Goal: Task Accomplishment & Management: Manage account settings

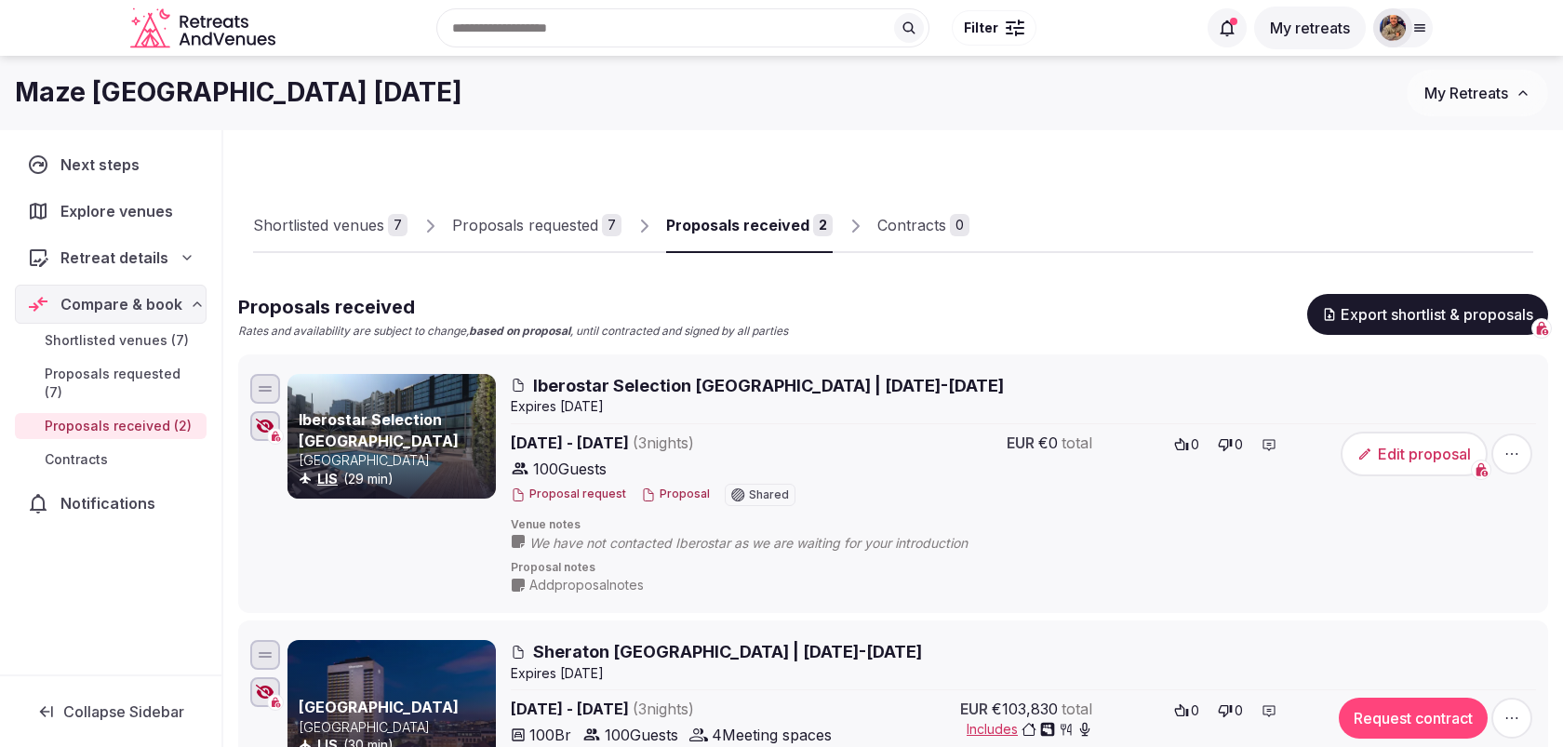
click at [478, 211] on link "Proposals requested 7" at bounding box center [536, 226] width 169 height 54
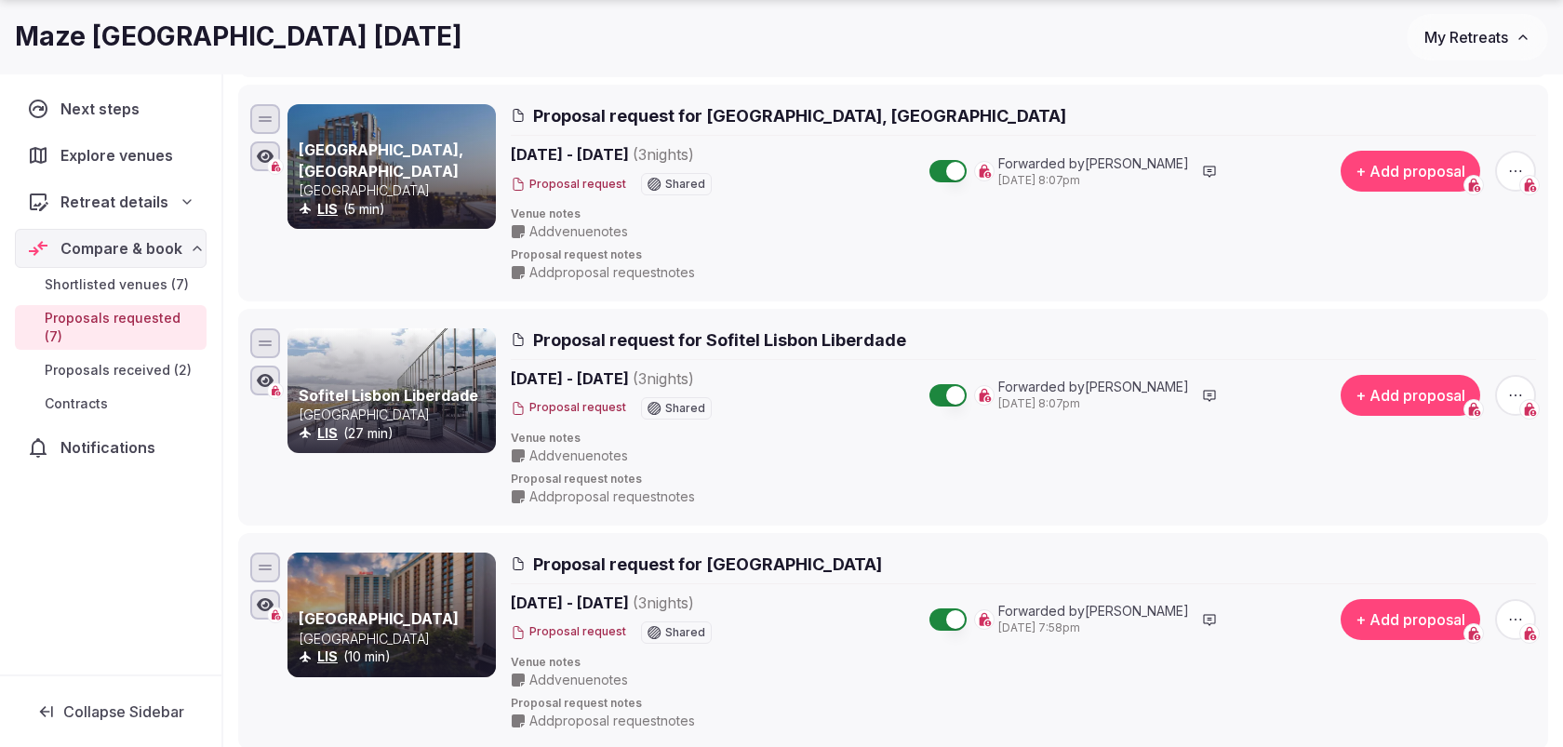
scroll to position [806, 0]
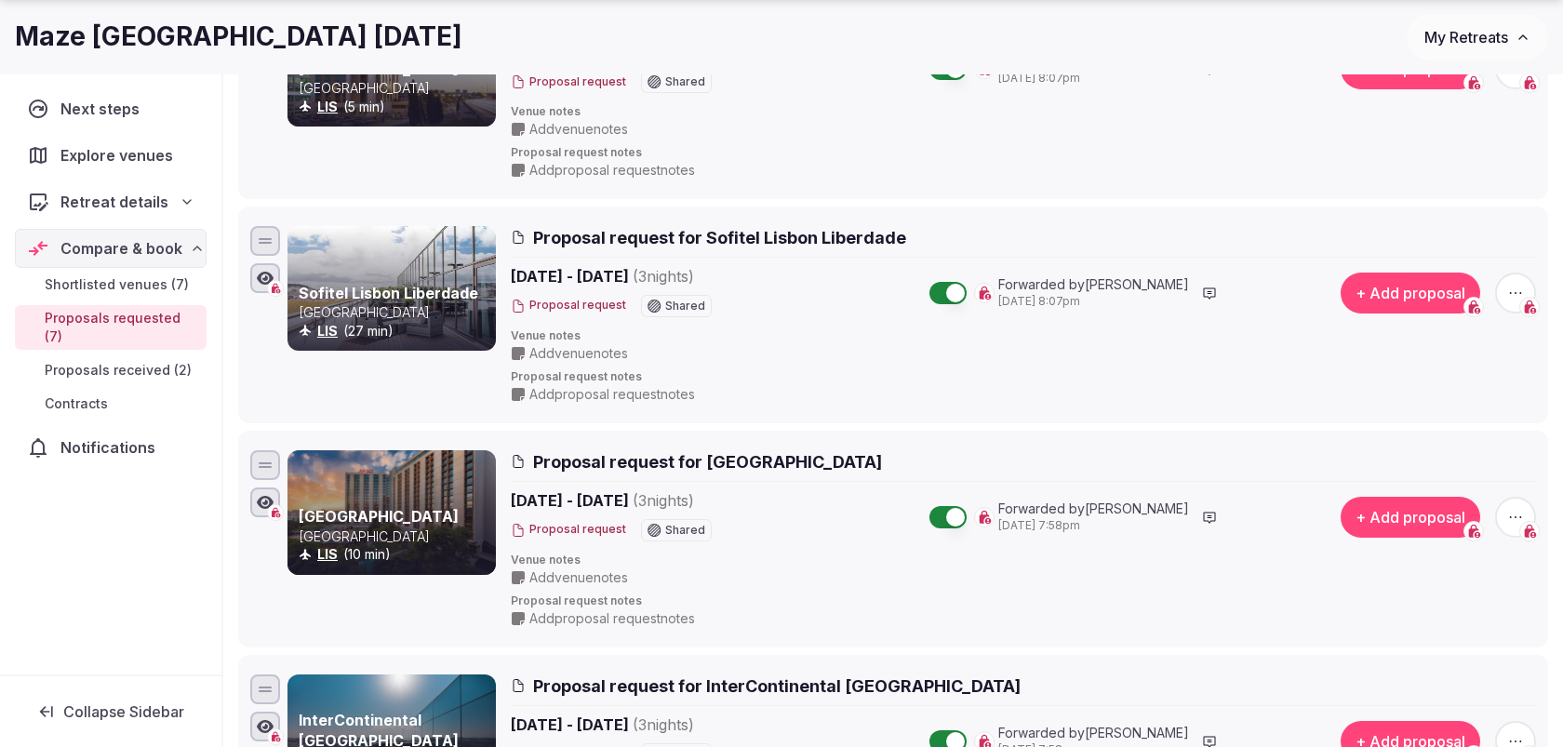
click at [1511, 290] on icon "button" at bounding box center [1516, 293] width 19 height 19
click at [1415, 181] on button "Withdraw proposal request" at bounding box center [1446, 176] width 213 height 30
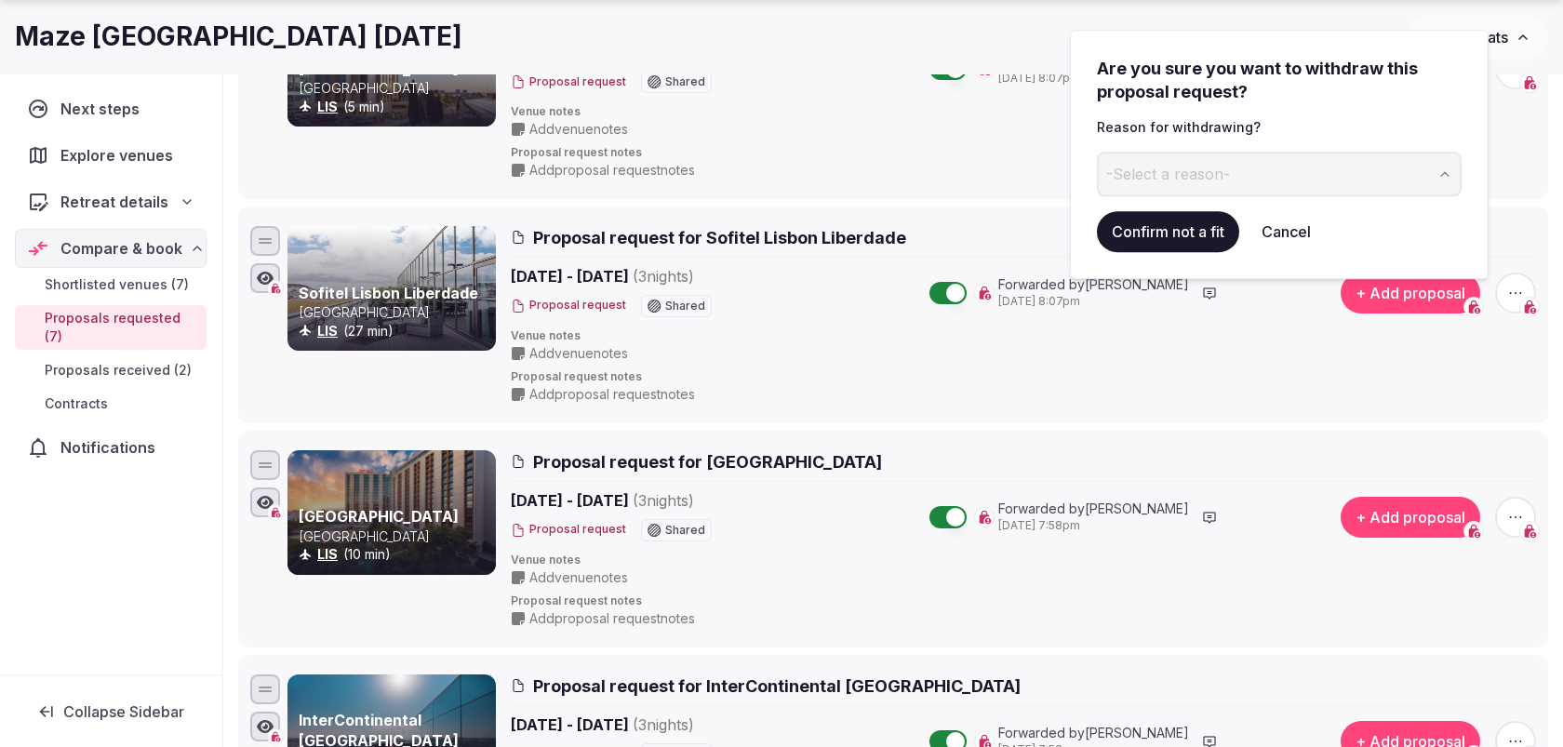
click at [1189, 178] on span "-Select a reason-" at bounding box center [1168, 174] width 124 height 20
click at [1175, 238] on button "Confirm not a fit" at bounding box center [1168, 231] width 142 height 41
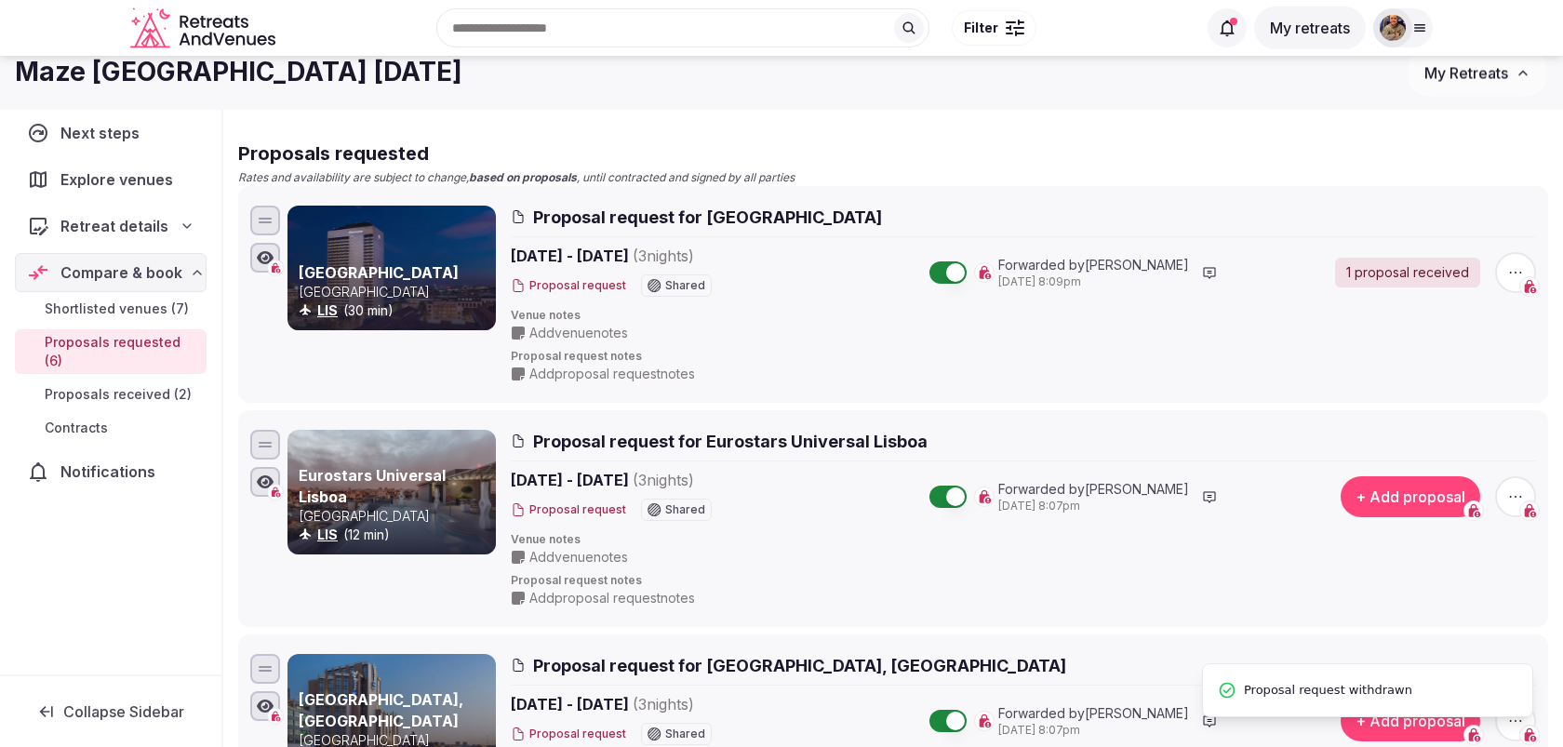
scroll to position [0, 0]
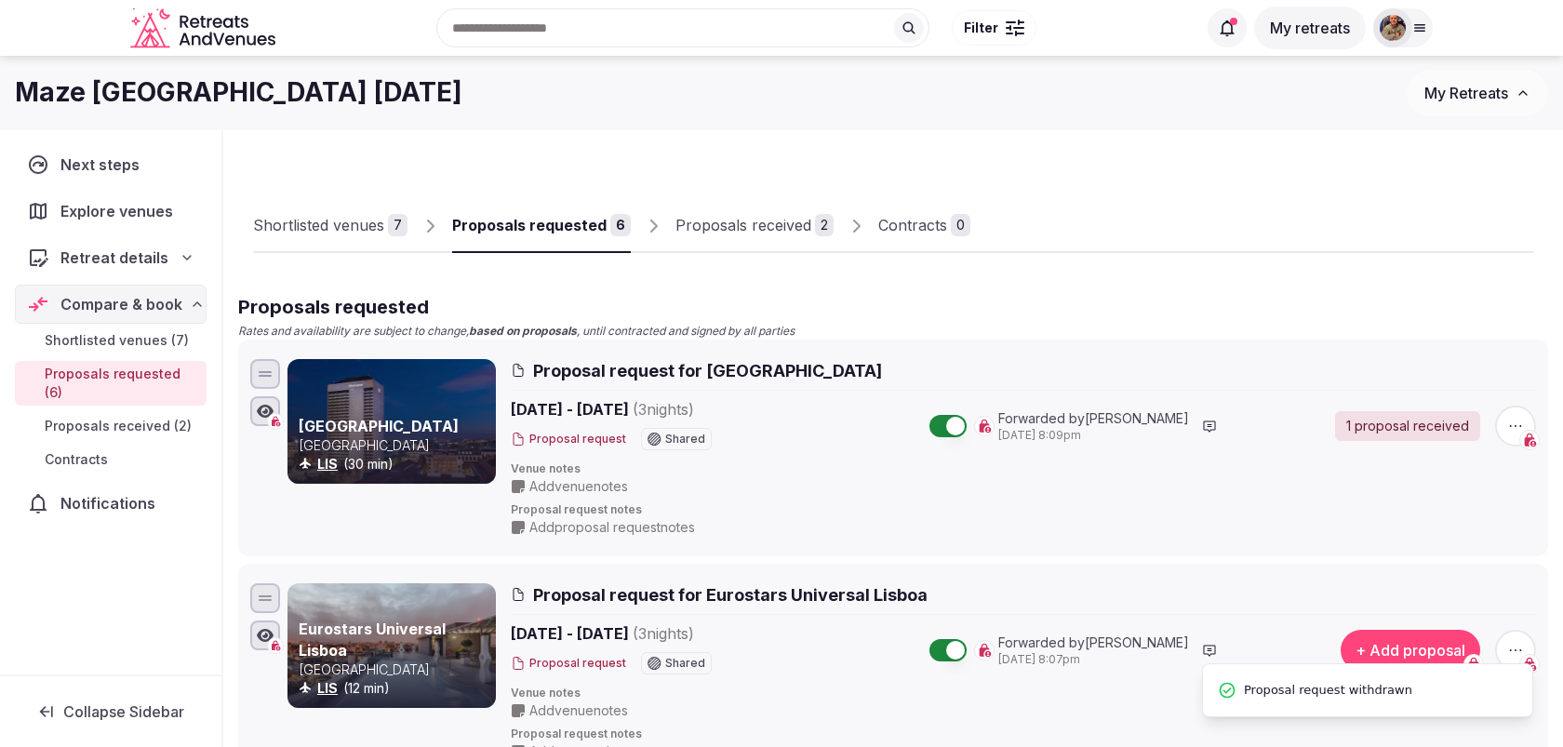
click at [375, 232] on div "Shortlisted venues" at bounding box center [318, 225] width 131 height 22
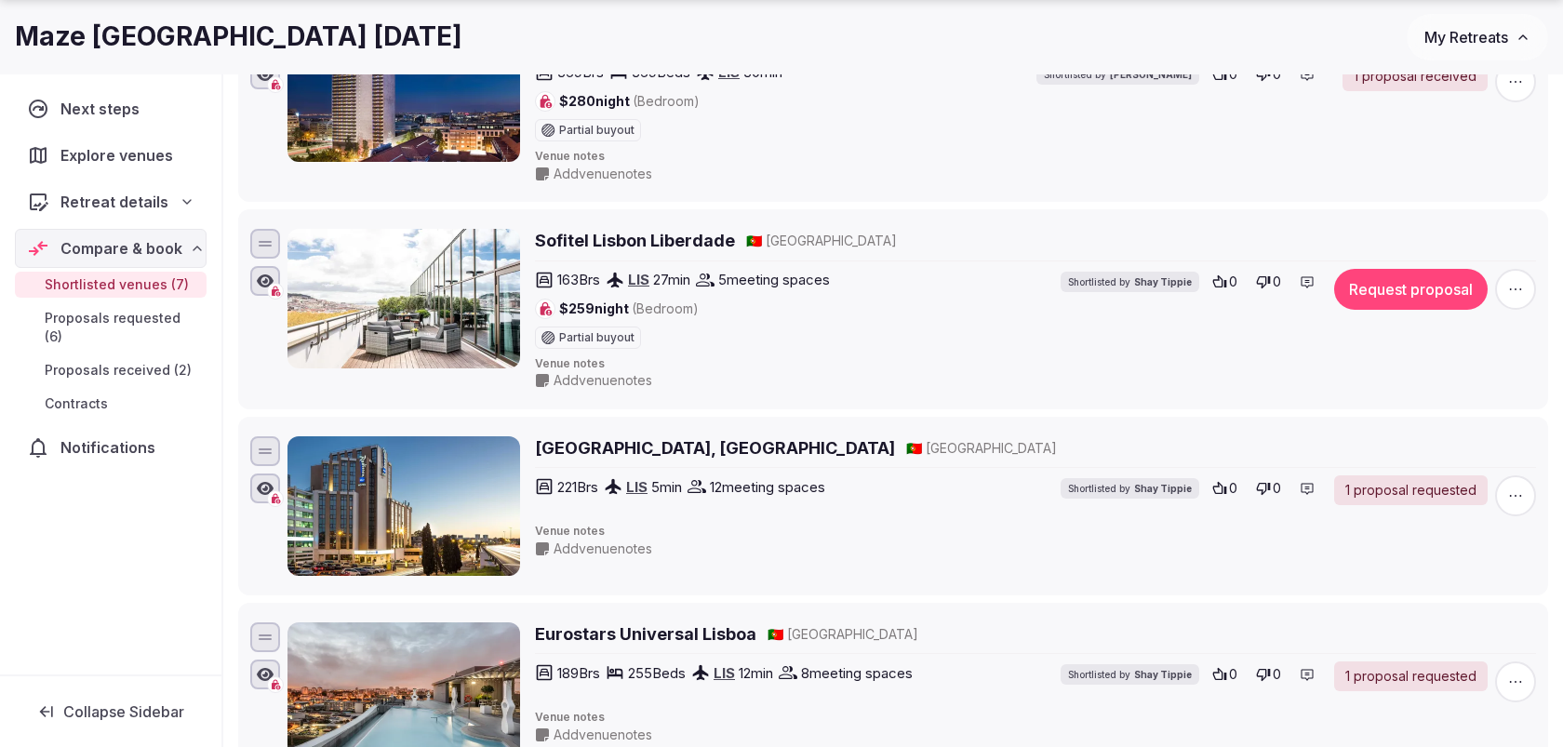
scroll to position [354, 0]
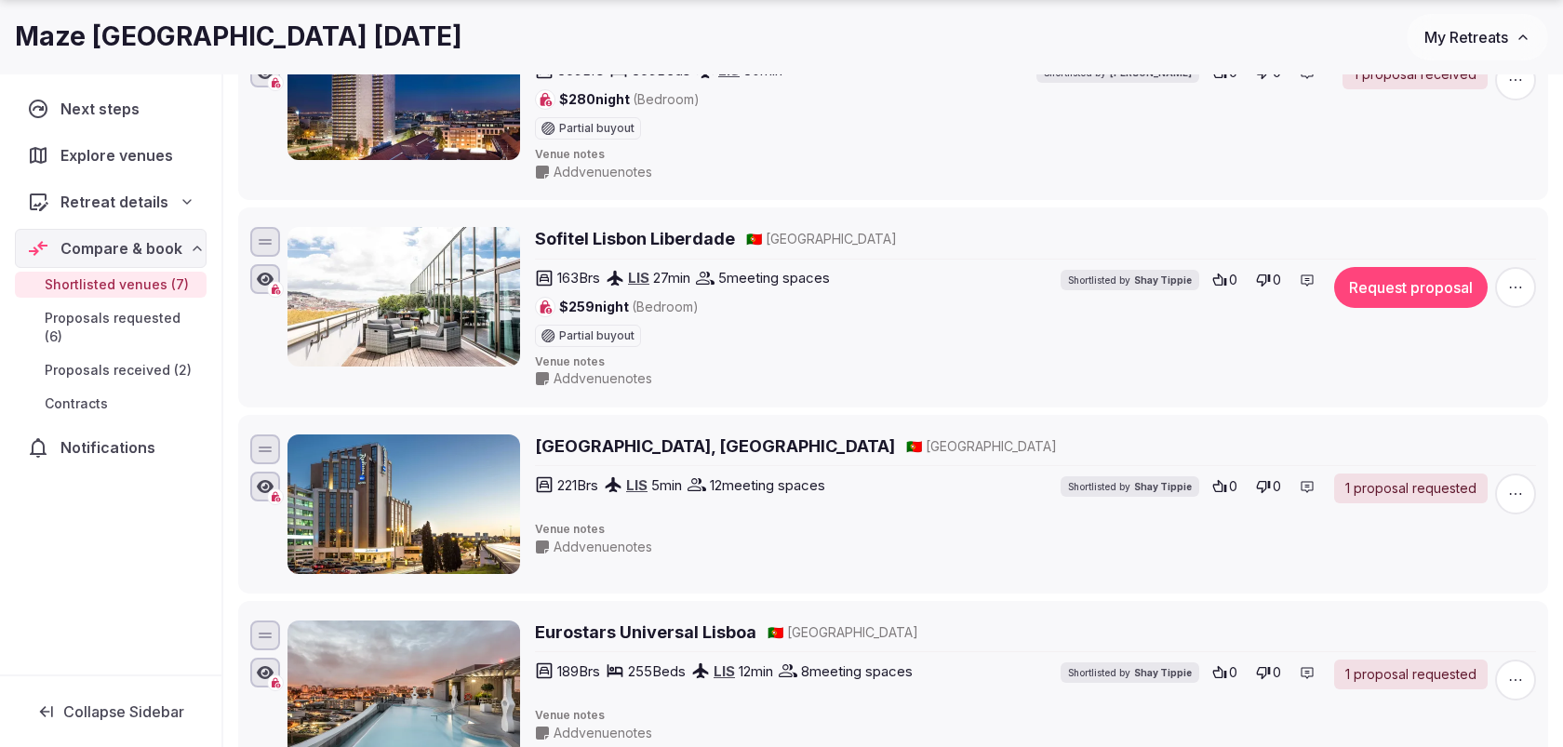
click at [1513, 280] on icon "button" at bounding box center [1516, 287] width 19 height 19
click at [1467, 172] on button "Mark as not a fit" at bounding box center [1467, 172] width 155 height 30
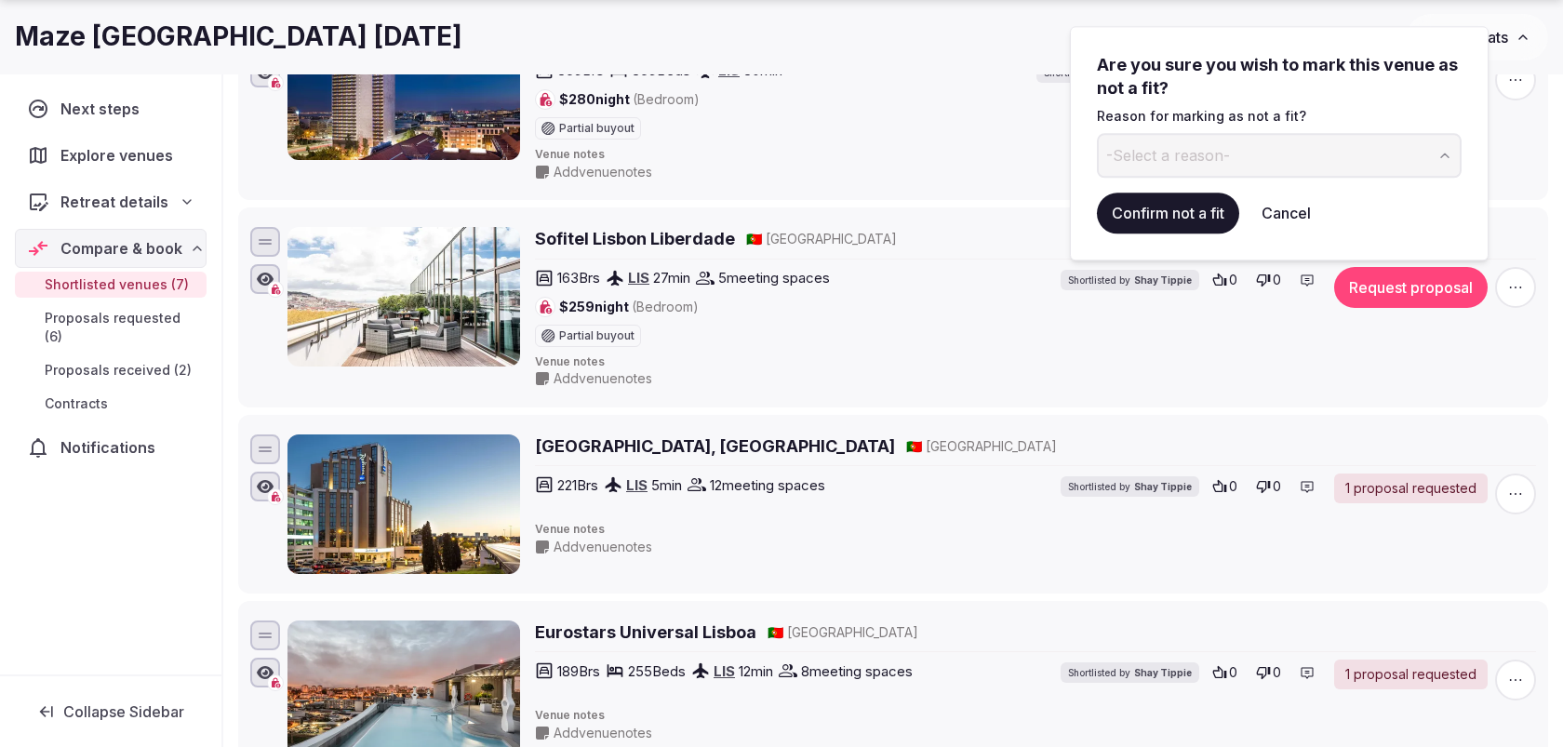
click at [1245, 162] on button "-Select a reason-" at bounding box center [1279, 155] width 365 height 45
click at [1120, 136] on button "-Select a reason-" at bounding box center [1279, 155] width 365 height 45
click at [1164, 158] on span "-Select a reason-" at bounding box center [1168, 155] width 124 height 20
type input "**********"
click at [1173, 214] on button "Confirm not a fit" at bounding box center [1168, 213] width 142 height 41
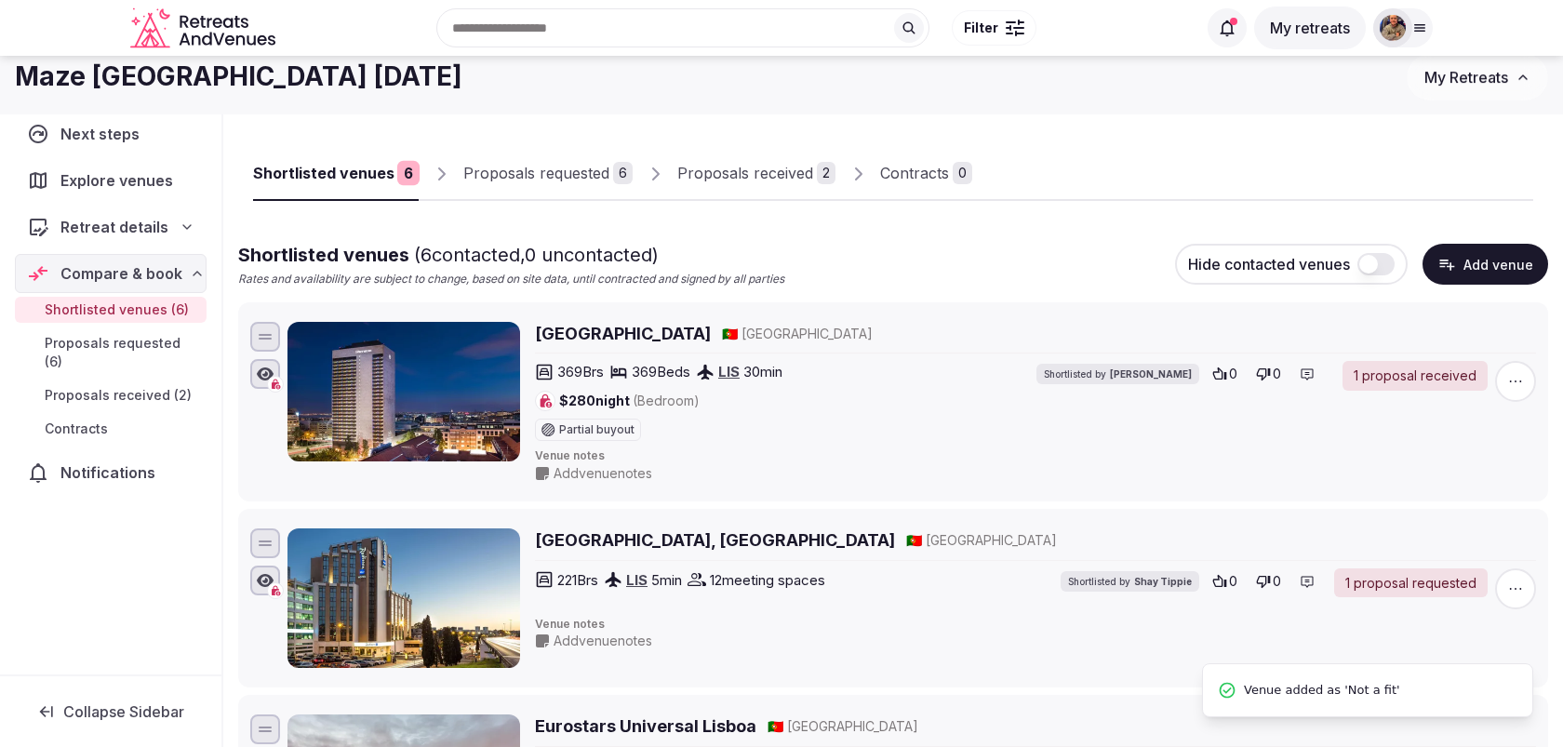
scroll to position [0, 0]
